Goal: Information Seeking & Learning: Learn about a topic

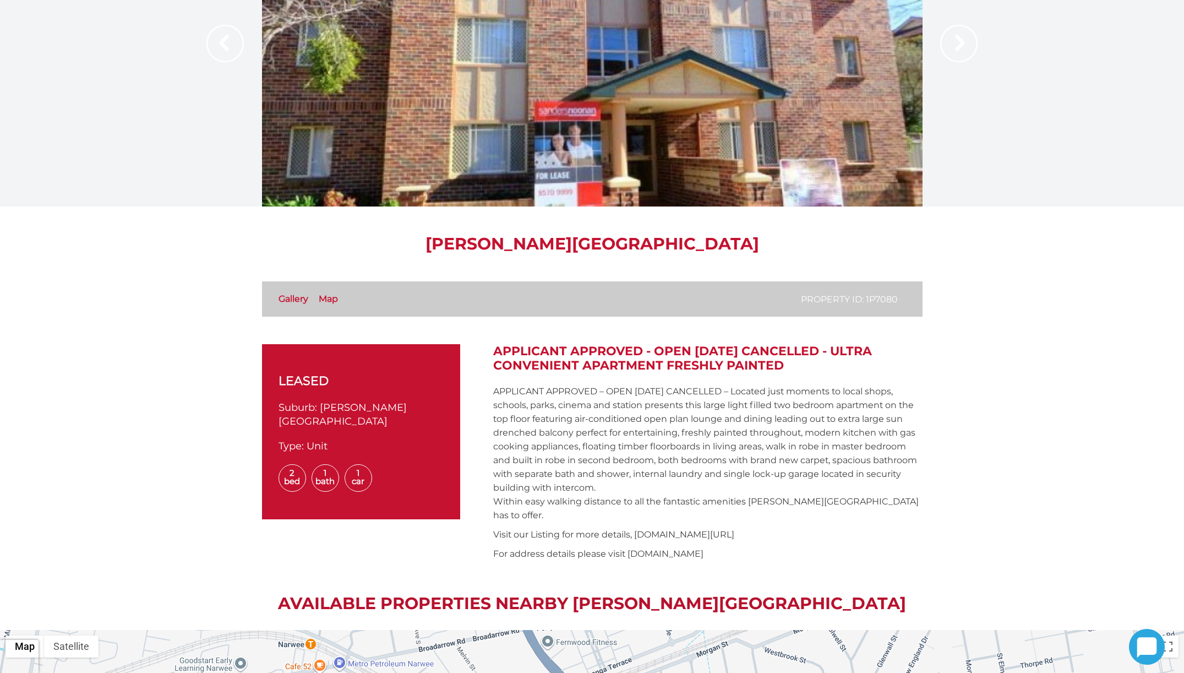
scroll to position [165, 0]
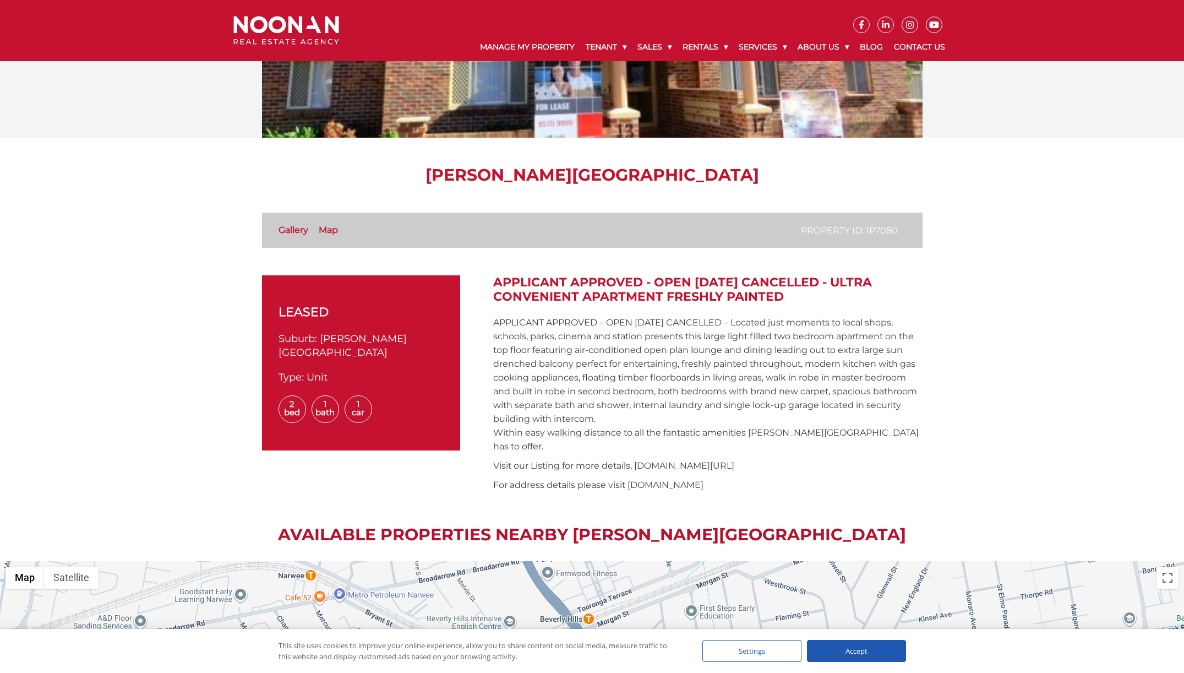
click at [324, 231] on link "Map" at bounding box center [328, 230] width 19 height 10
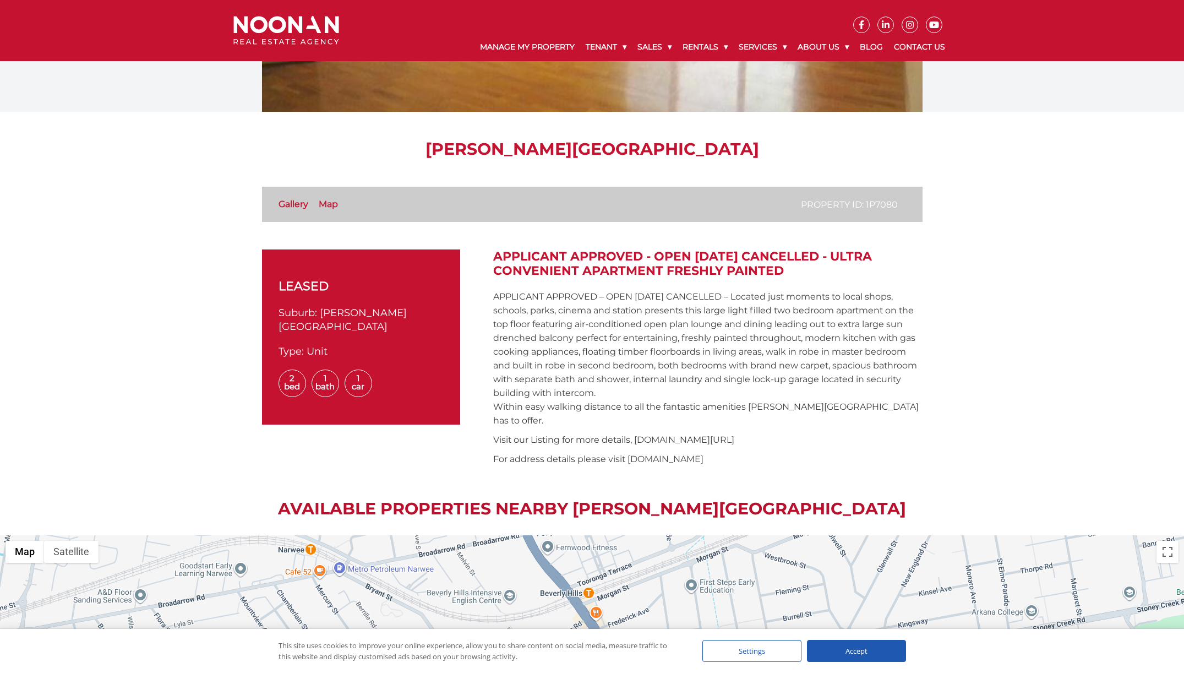
scroll to position [187, 0]
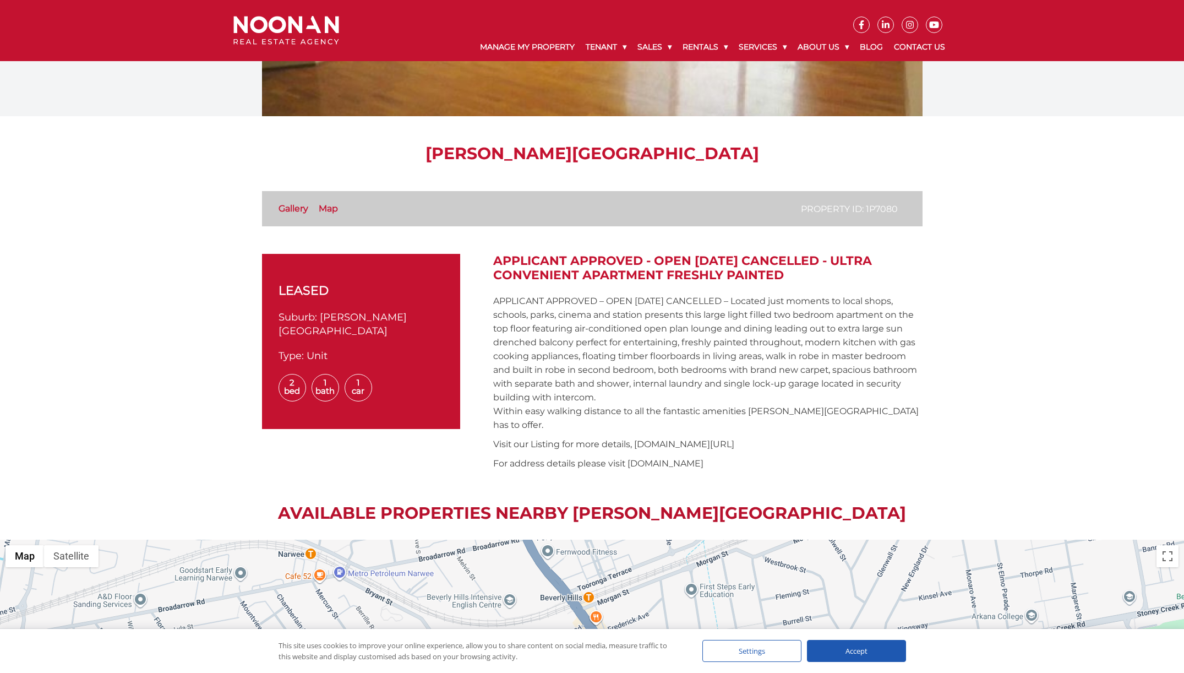
click at [287, 211] on link "Gallery" at bounding box center [294, 208] width 30 height 10
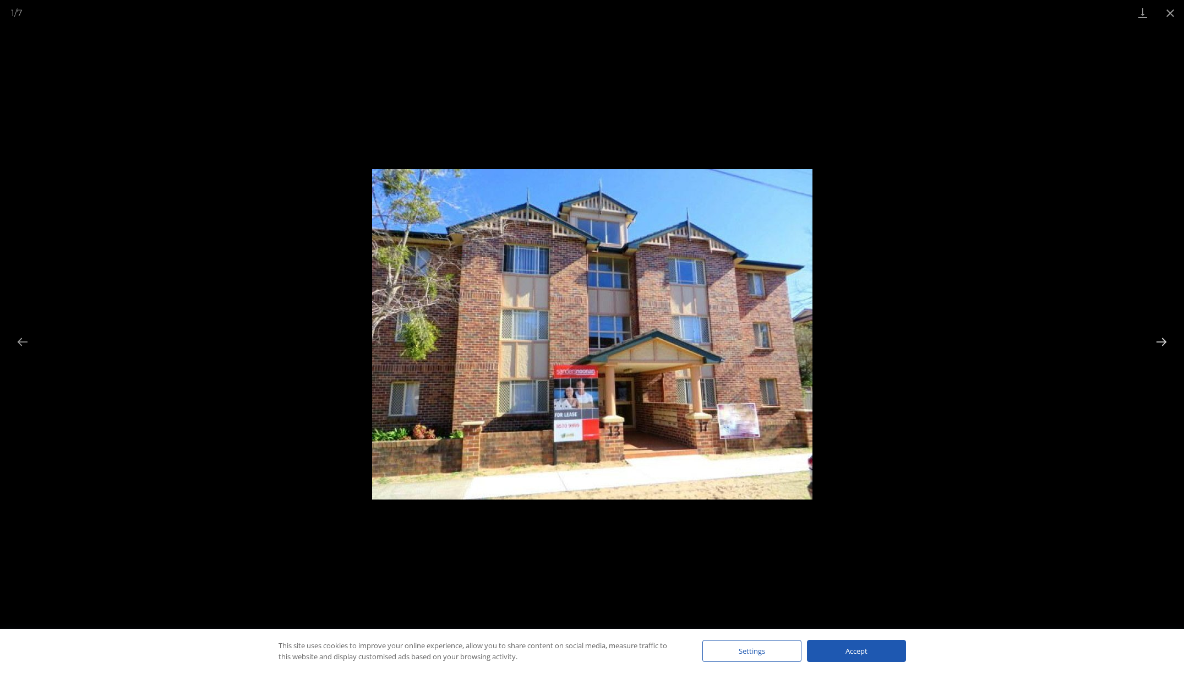
click at [1164, 335] on button "Next slide" at bounding box center [1161, 341] width 23 height 21
click at [1164, 336] on button "Next slide" at bounding box center [1161, 341] width 23 height 21
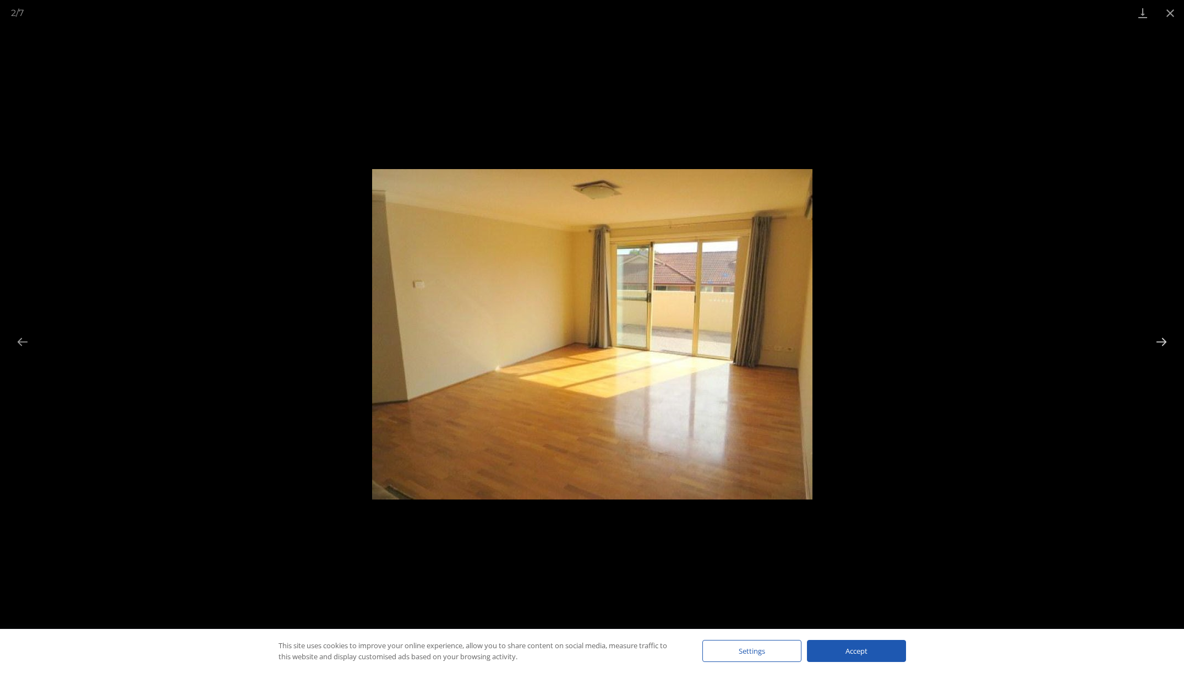
click at [1164, 336] on button "Next slide" at bounding box center [1161, 341] width 23 height 21
click at [1164, 337] on button "Next slide" at bounding box center [1161, 341] width 23 height 21
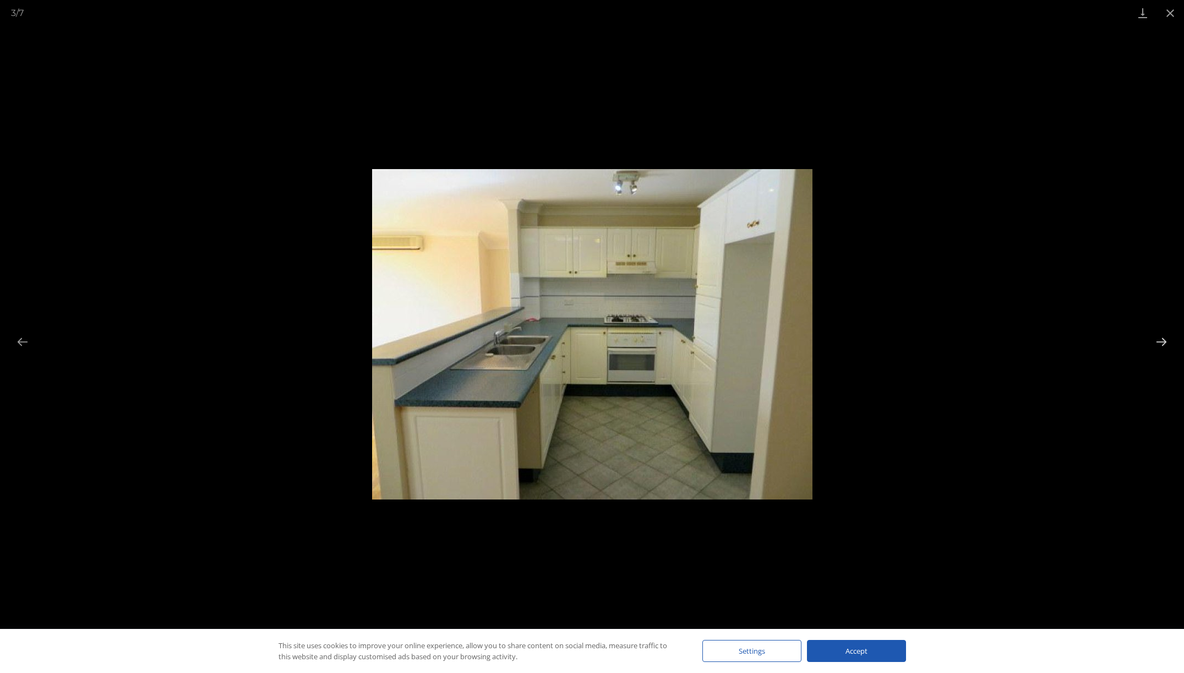
click at [1164, 337] on button "Next slide" at bounding box center [1161, 341] width 23 height 21
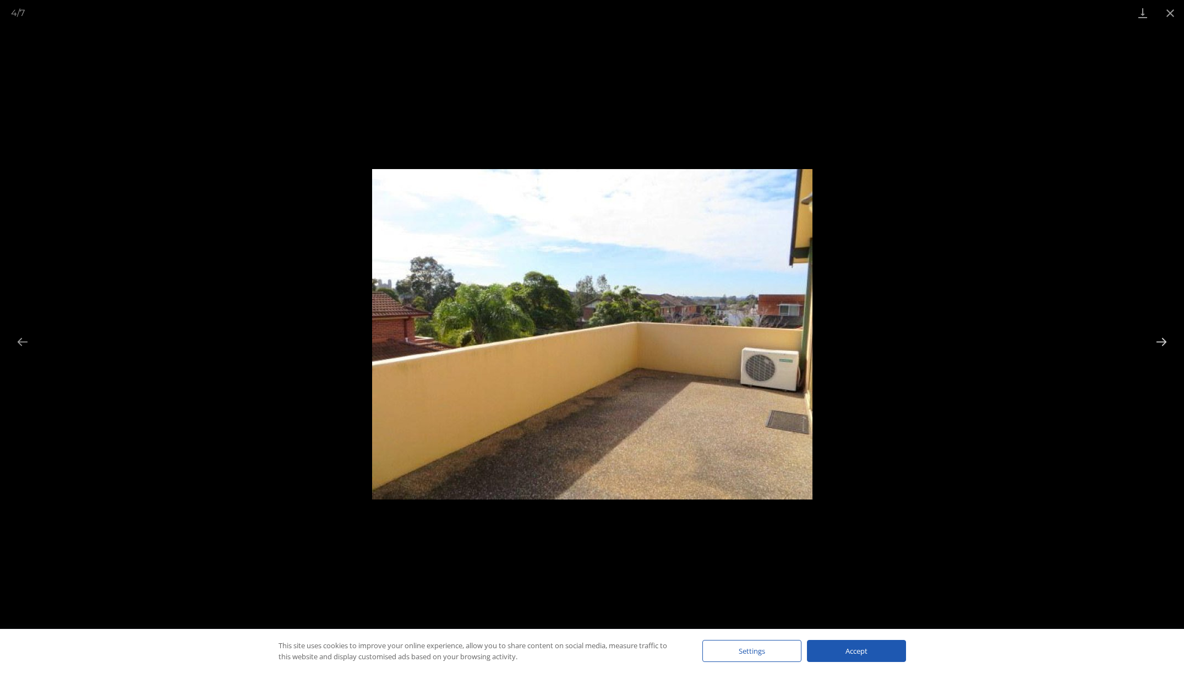
click at [1164, 337] on button "Next slide" at bounding box center [1161, 341] width 23 height 21
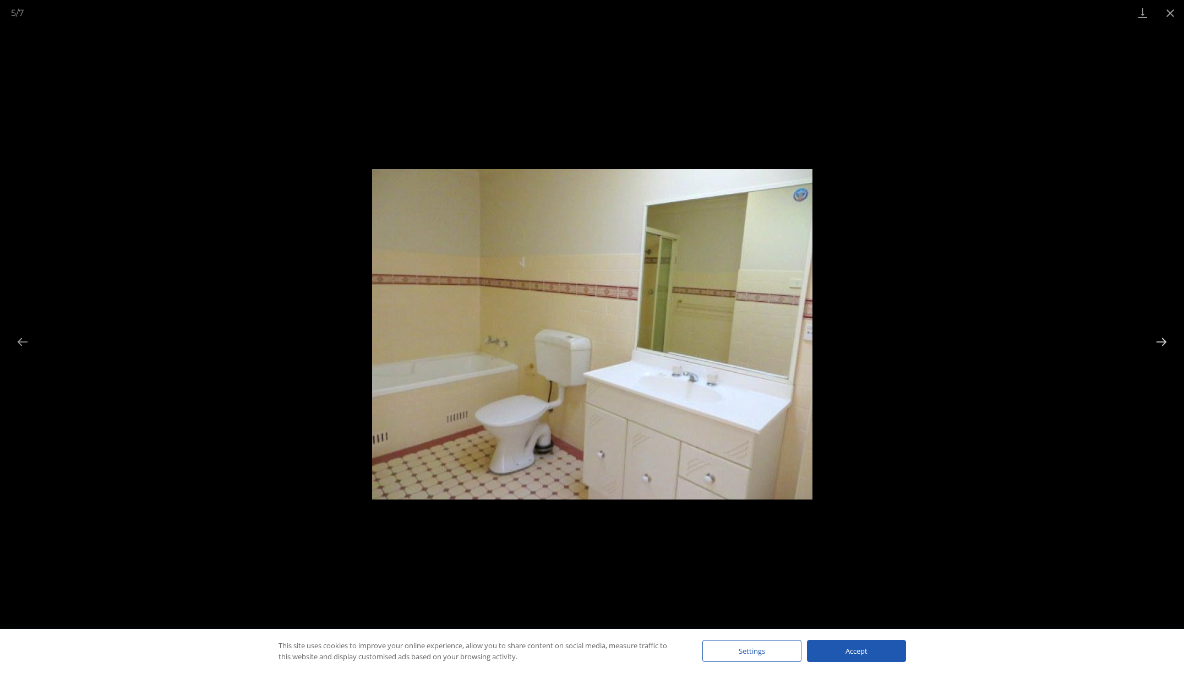
click at [1164, 337] on button "Next slide" at bounding box center [1161, 341] width 23 height 21
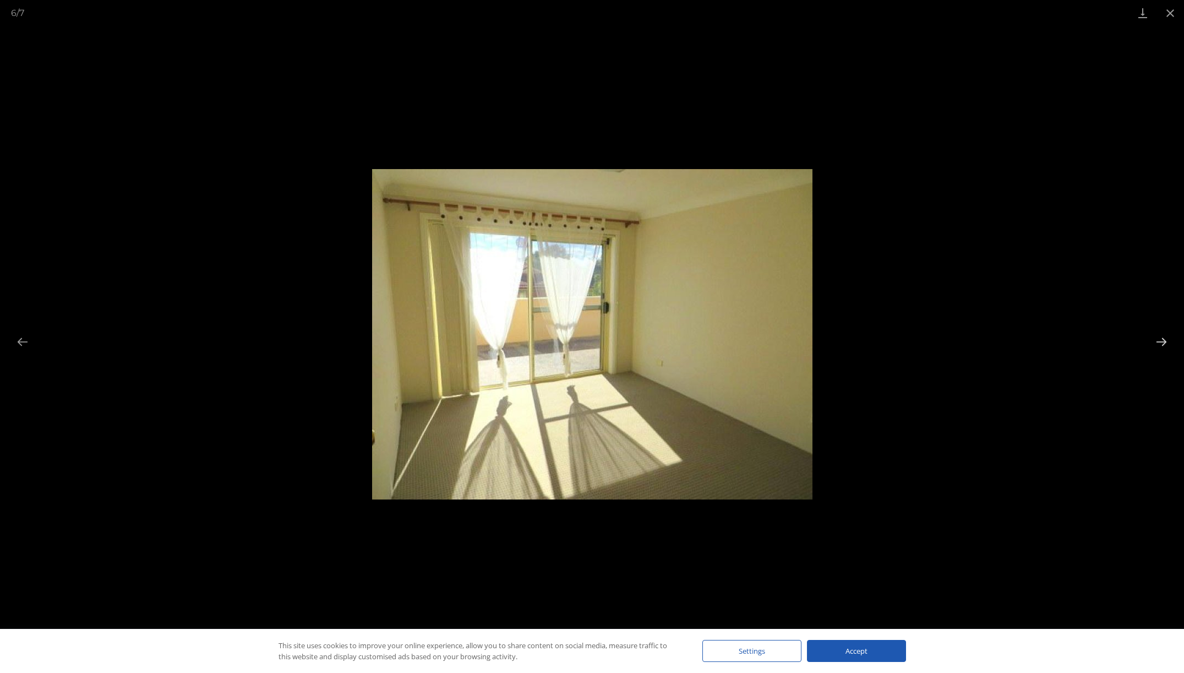
click at [1164, 337] on button "Next slide" at bounding box center [1161, 341] width 23 height 21
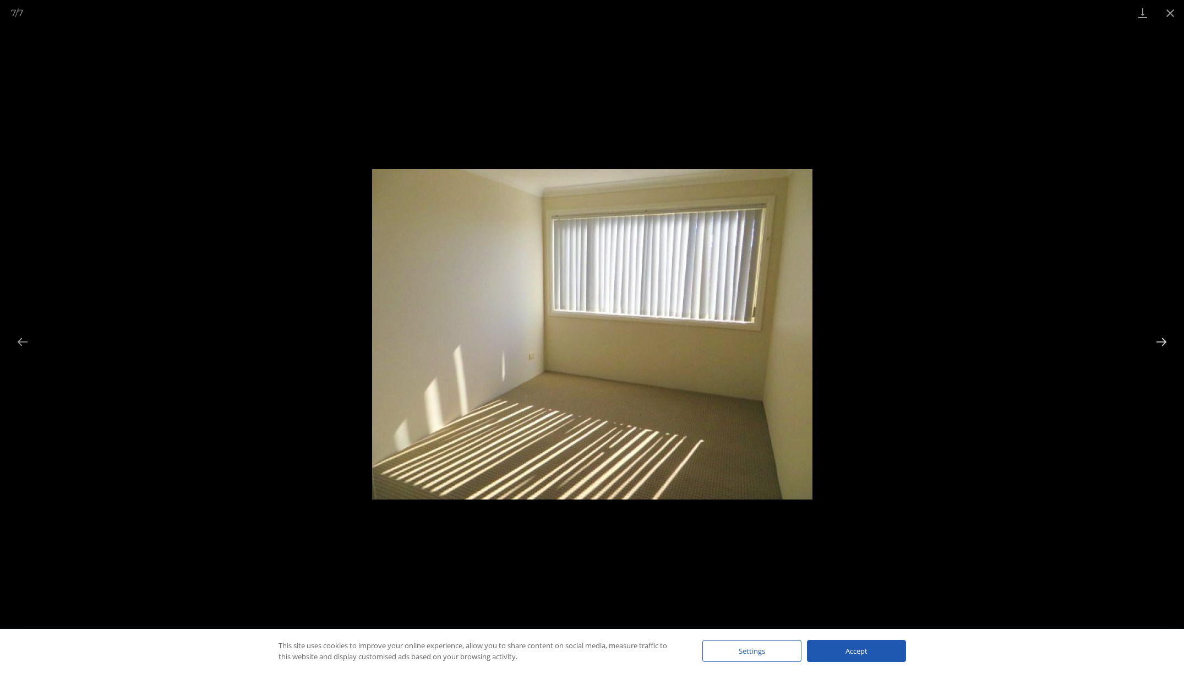
click at [1164, 337] on button "Next slide" at bounding box center [1161, 341] width 23 height 21
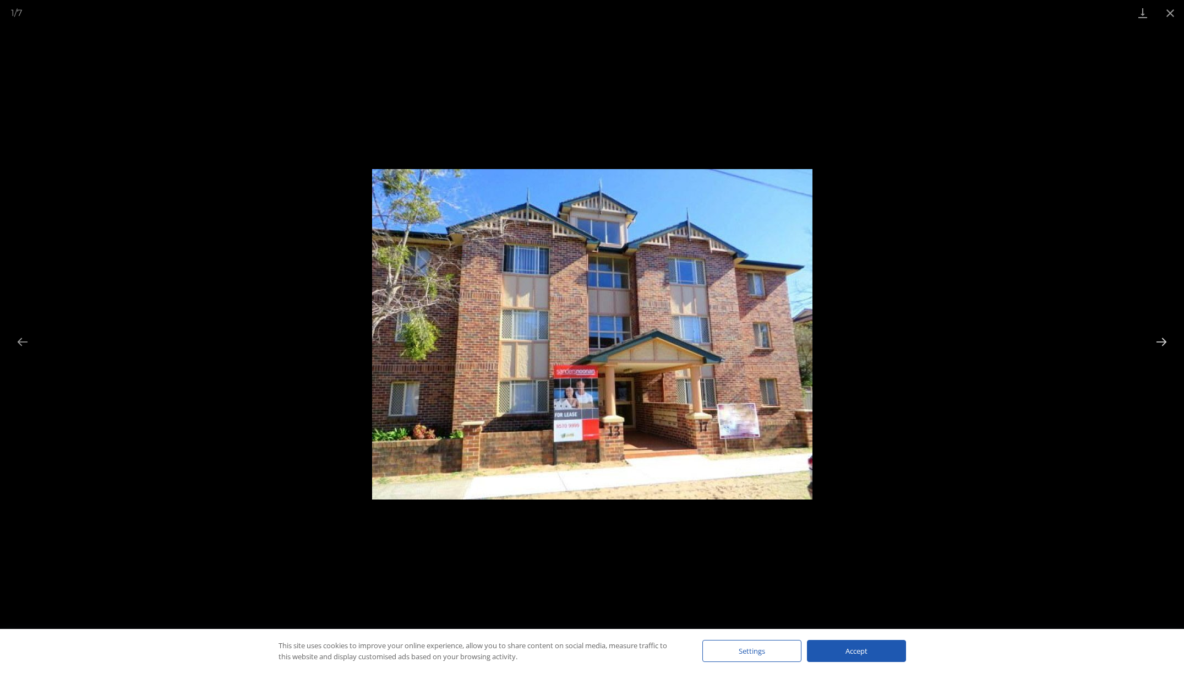
click at [1164, 337] on button "Next slide" at bounding box center [1161, 341] width 23 height 21
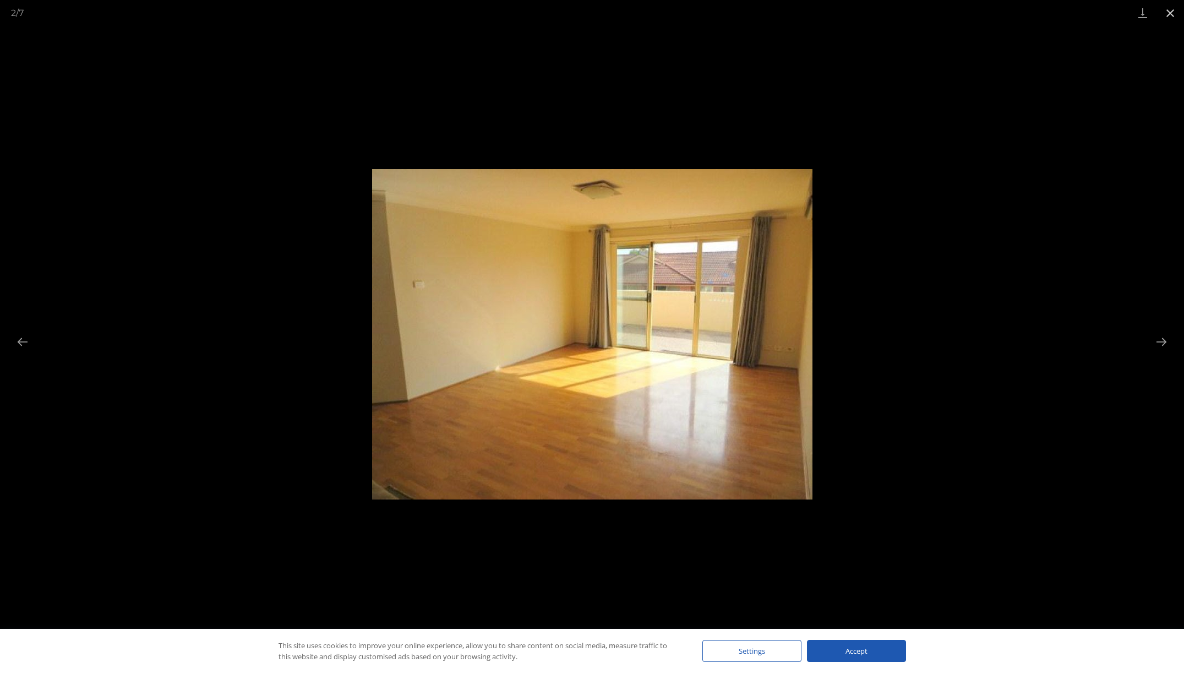
click at [1165, 14] on button "Close gallery" at bounding box center [1171, 13] width 28 height 26
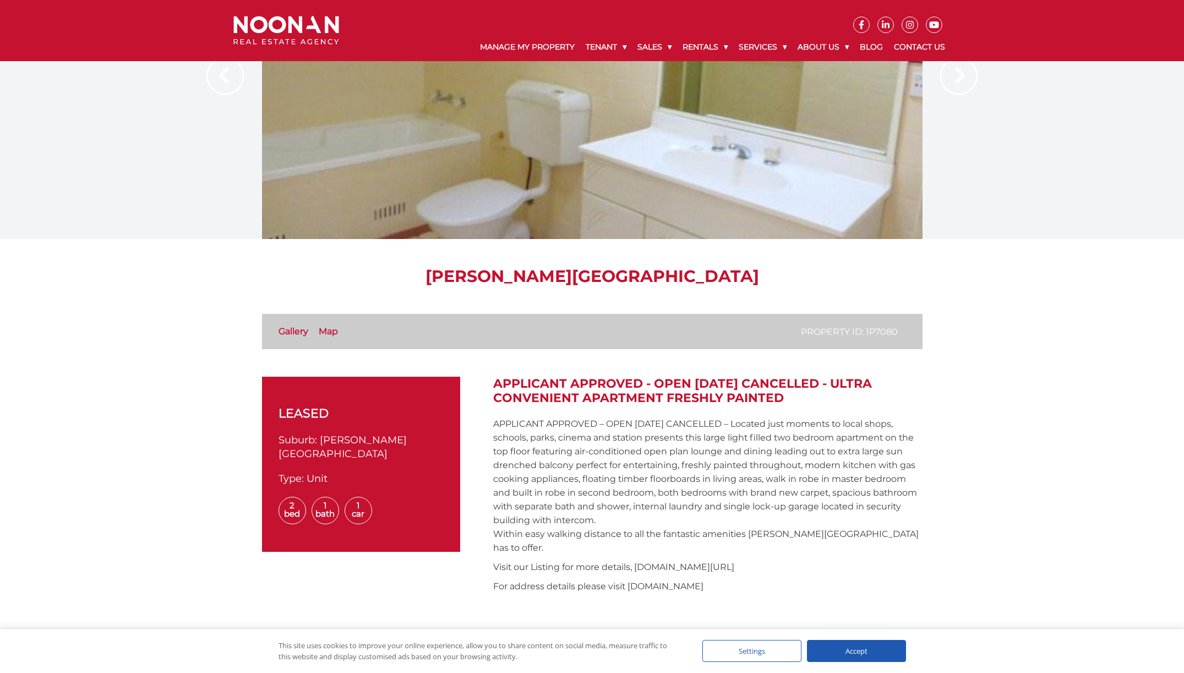
scroll to position [0, 0]
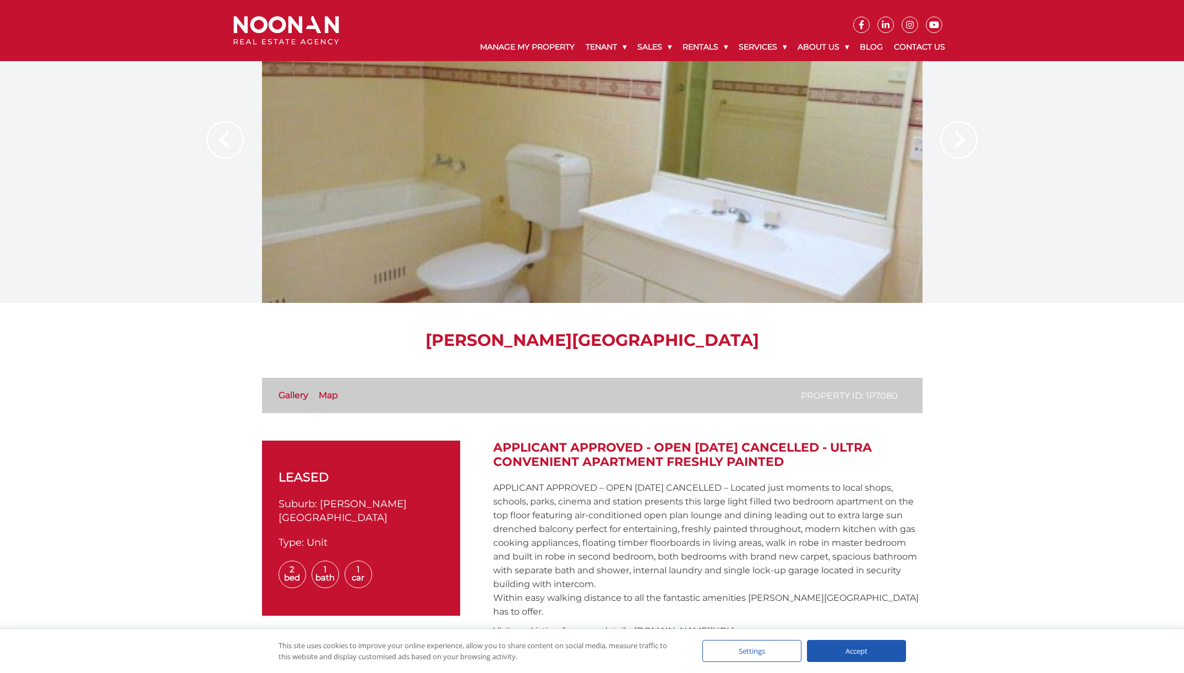
scroll to position [712, 0]
